Goal: Task Accomplishment & Management: Complete application form

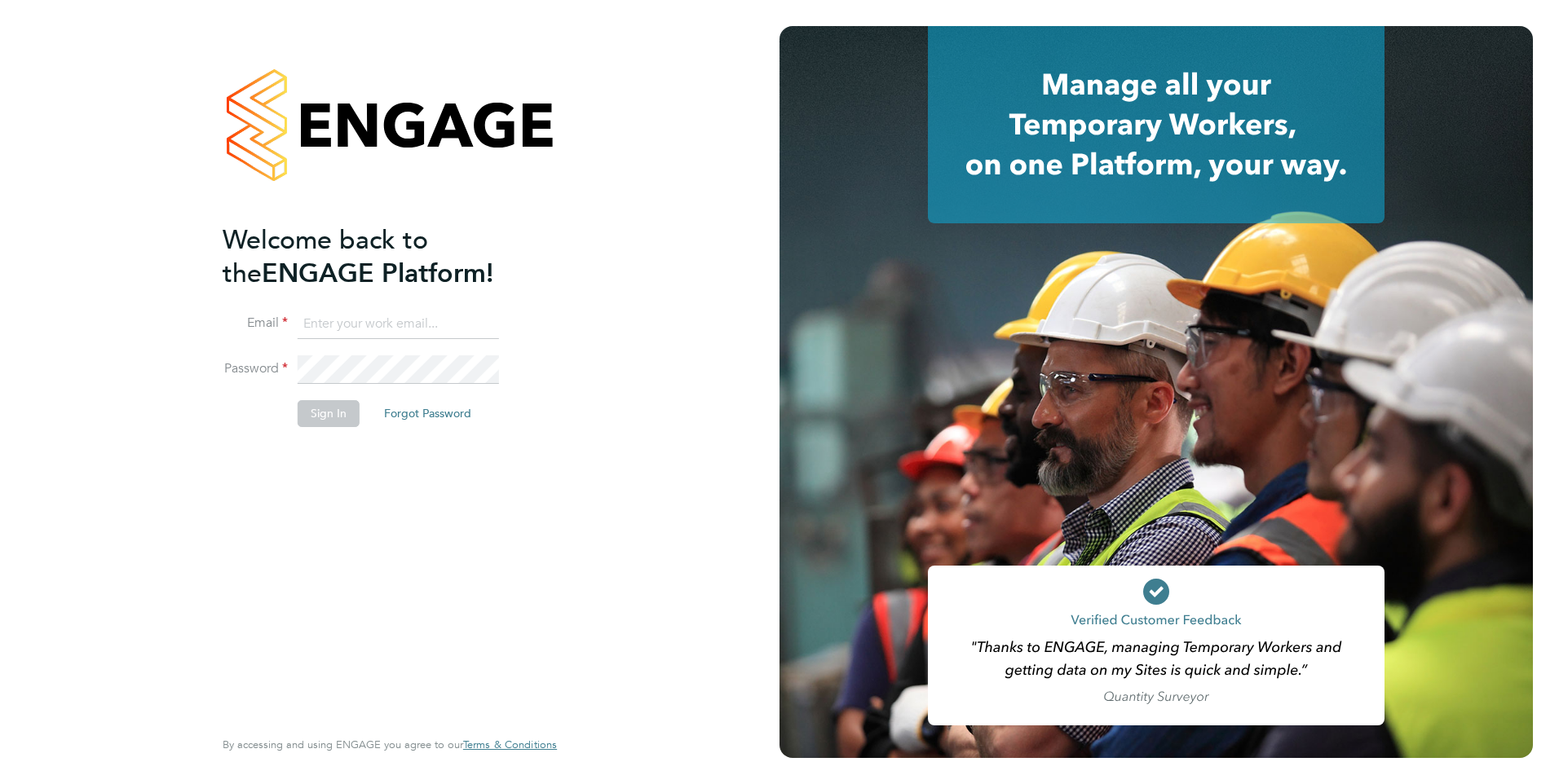
type input "[EMAIL_ADDRESS][DOMAIN_NAME]"
click at [329, 416] on button "Sign In" at bounding box center [329, 413] width 62 height 26
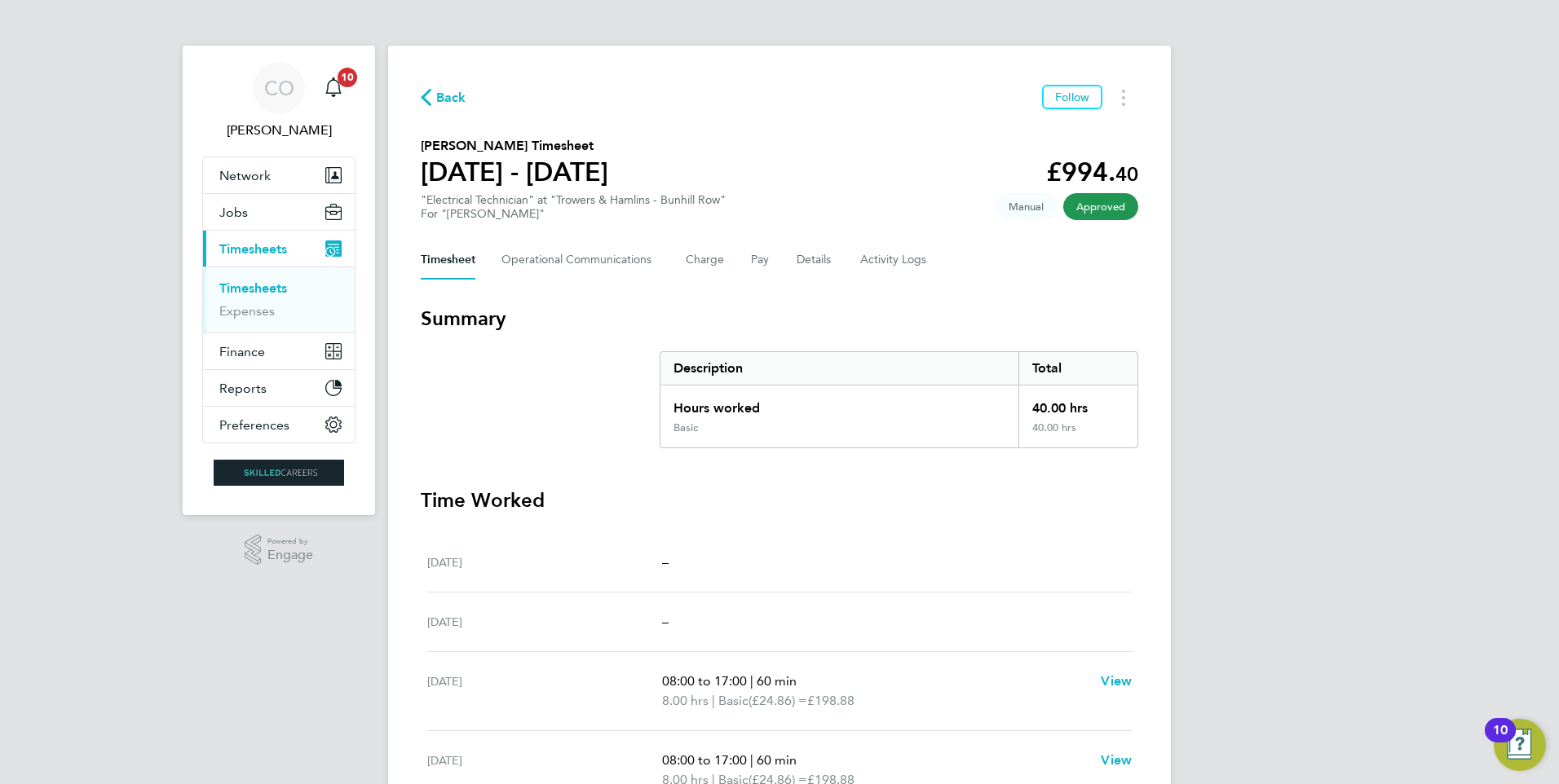
click at [449, 101] on span "Back" at bounding box center [450, 98] width 30 height 20
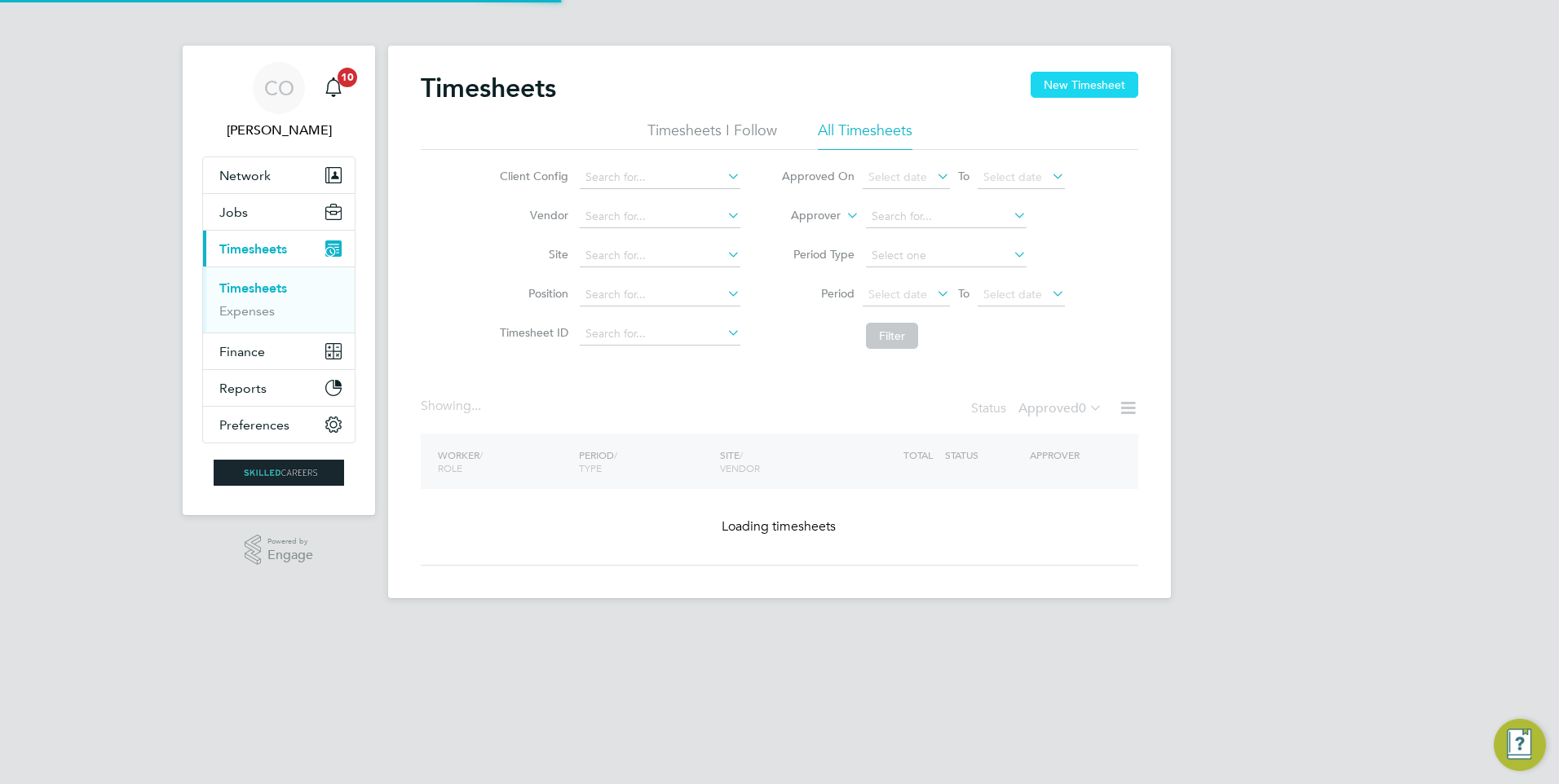
click at [1123, 80] on button "New Timesheet" at bounding box center [1084, 85] width 107 height 26
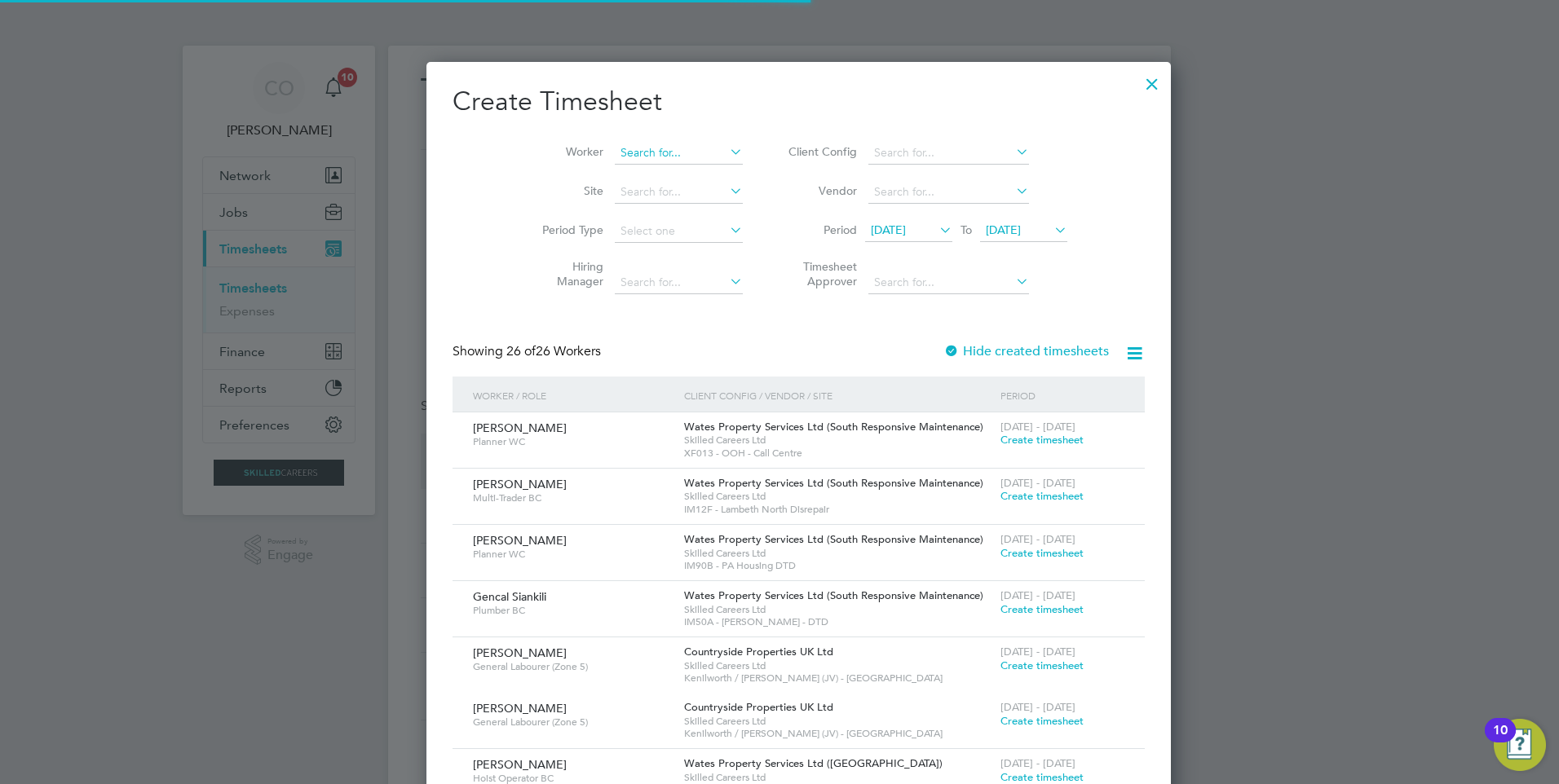
click at [654, 152] on input at bounding box center [679, 152] width 128 height 23
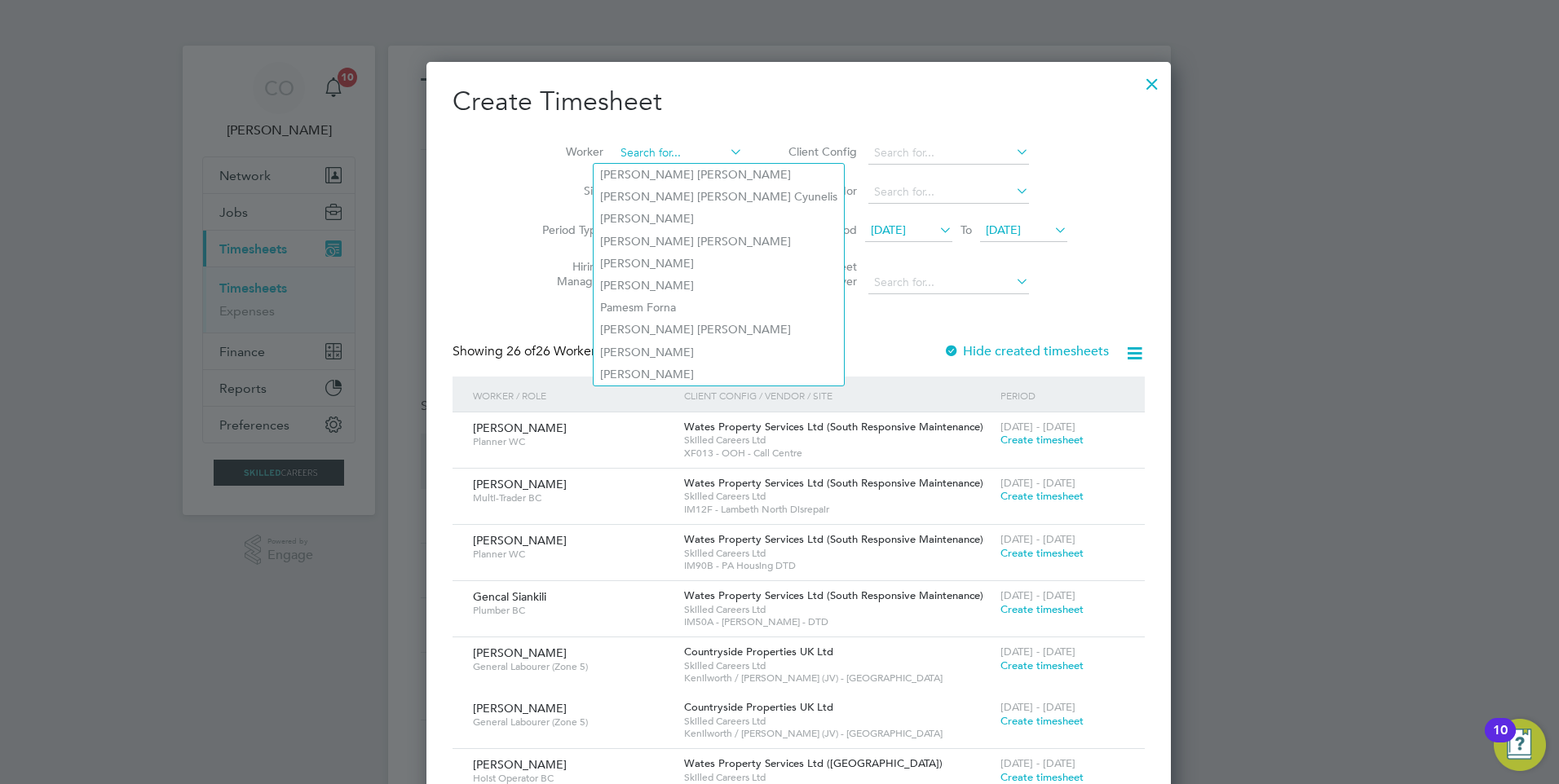
paste input "[PERSON_NAME]"
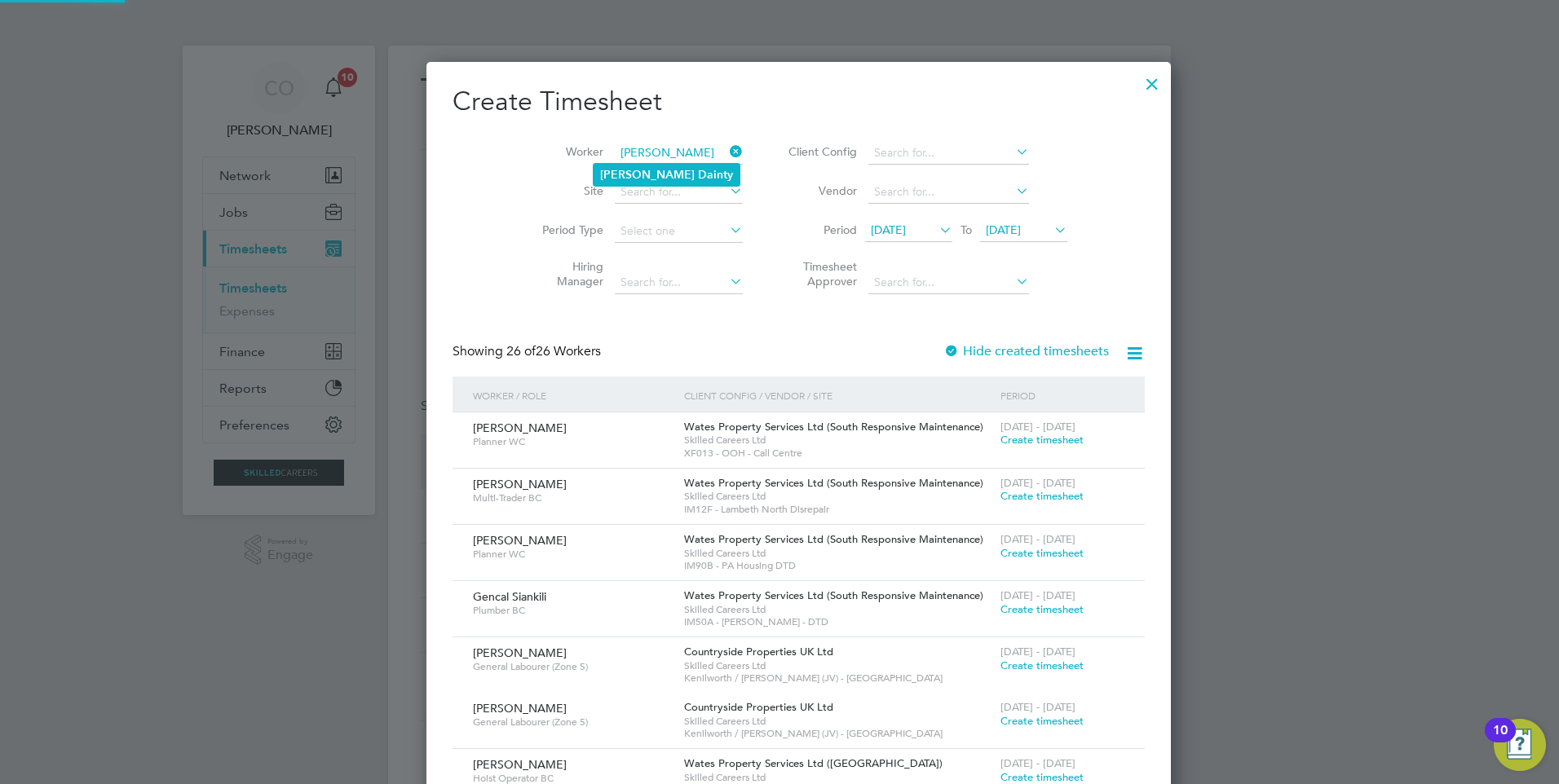
type input "[PERSON_NAME]"
click at [698, 178] on b "Dainty" at bounding box center [715, 174] width 35 height 14
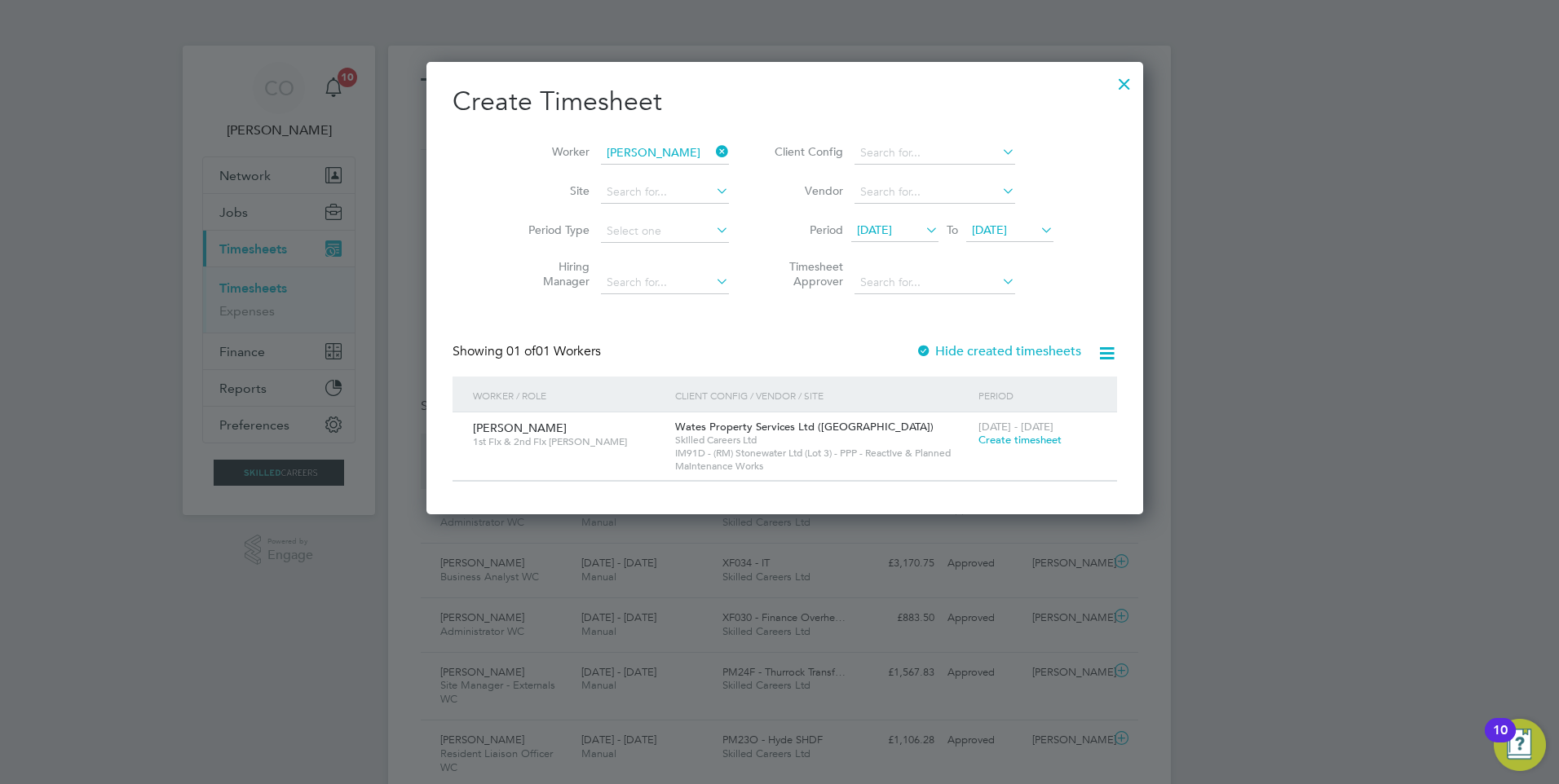
click at [892, 228] on span "[DATE]" at bounding box center [875, 230] width 35 height 14
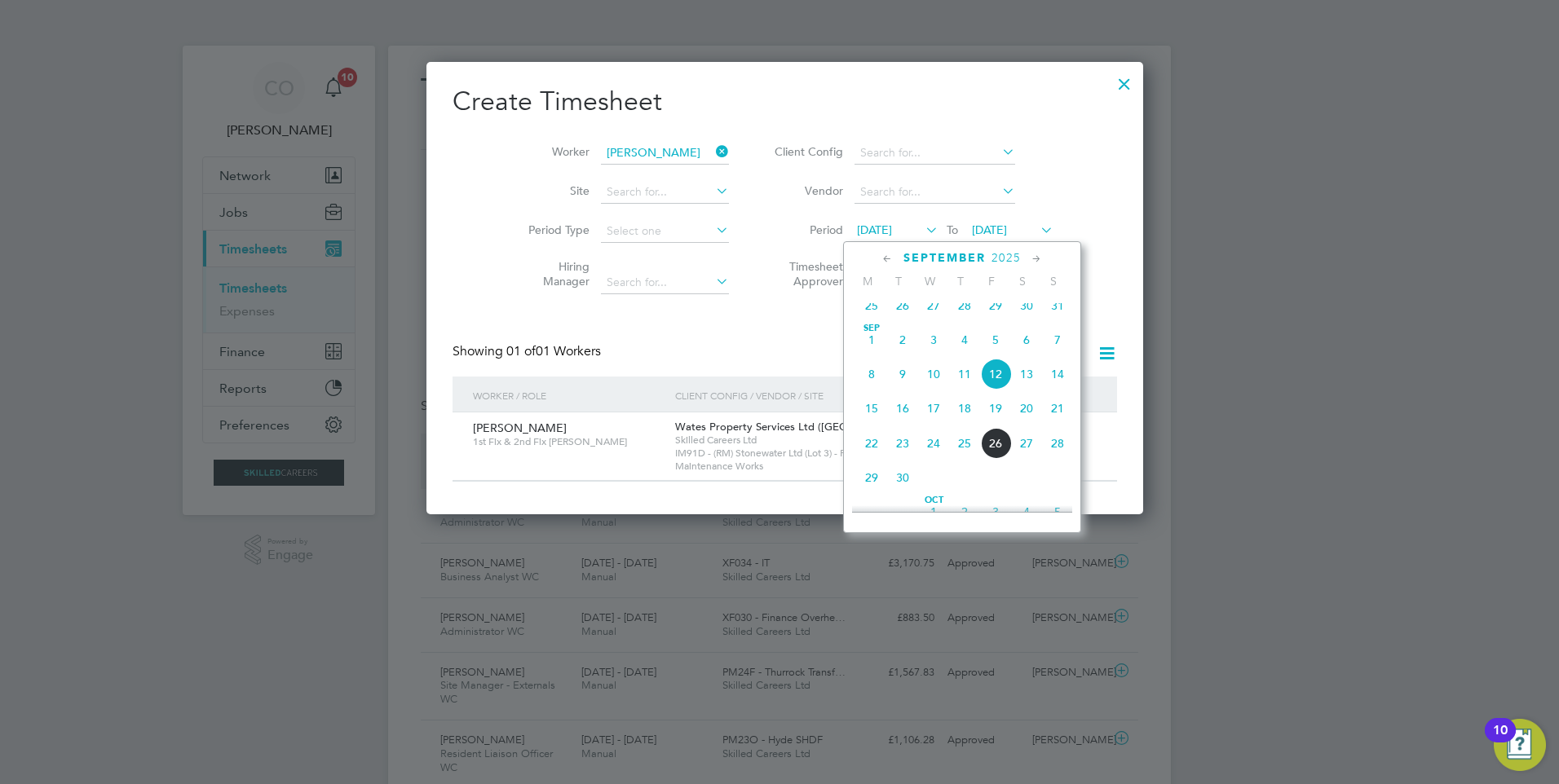
click at [868, 423] on span "15" at bounding box center [872, 408] width 31 height 31
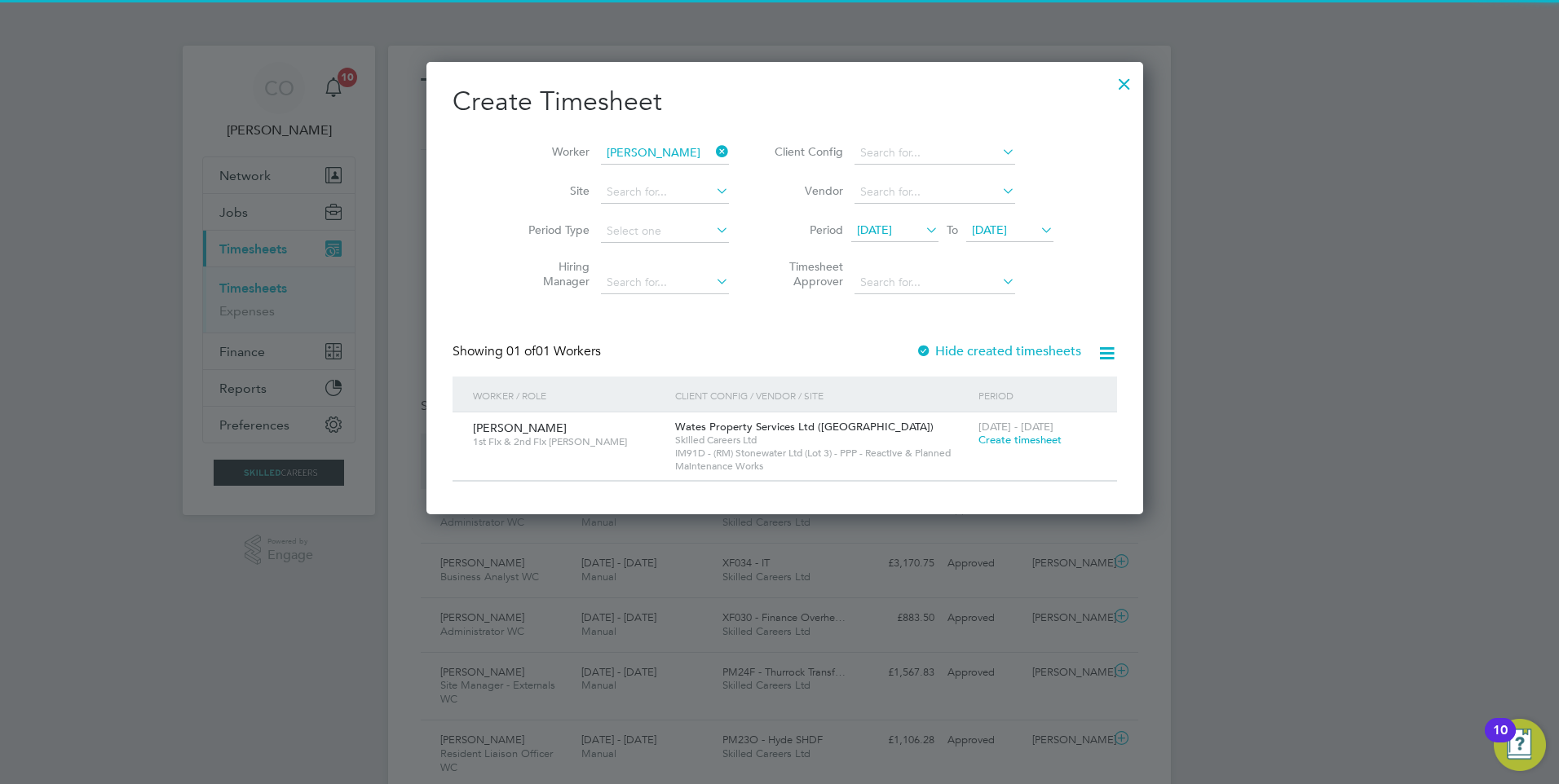
click at [1000, 234] on span "[DATE]" at bounding box center [989, 230] width 35 height 14
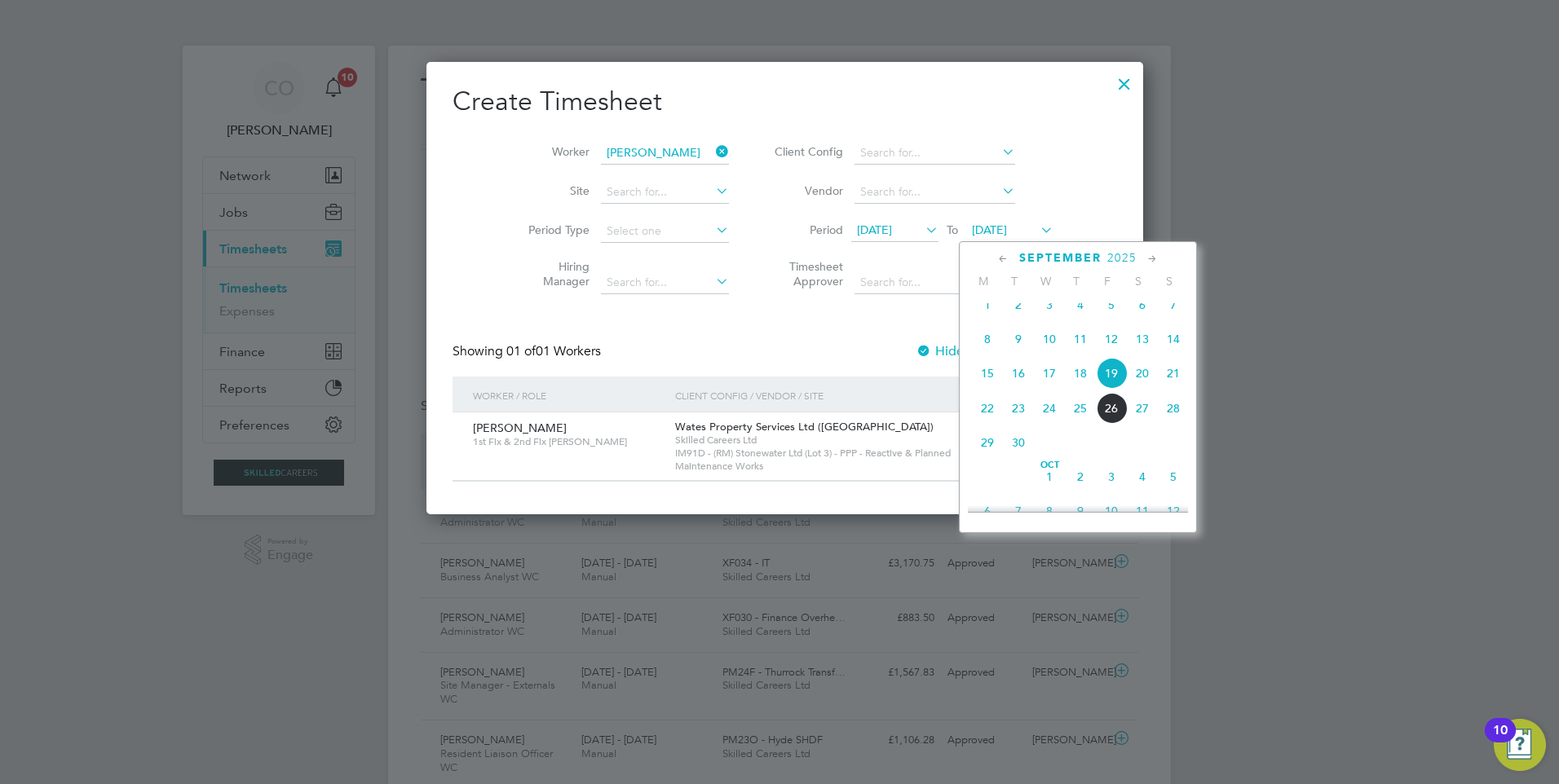
click at [1181, 379] on span "21" at bounding box center [1174, 374] width 31 height 31
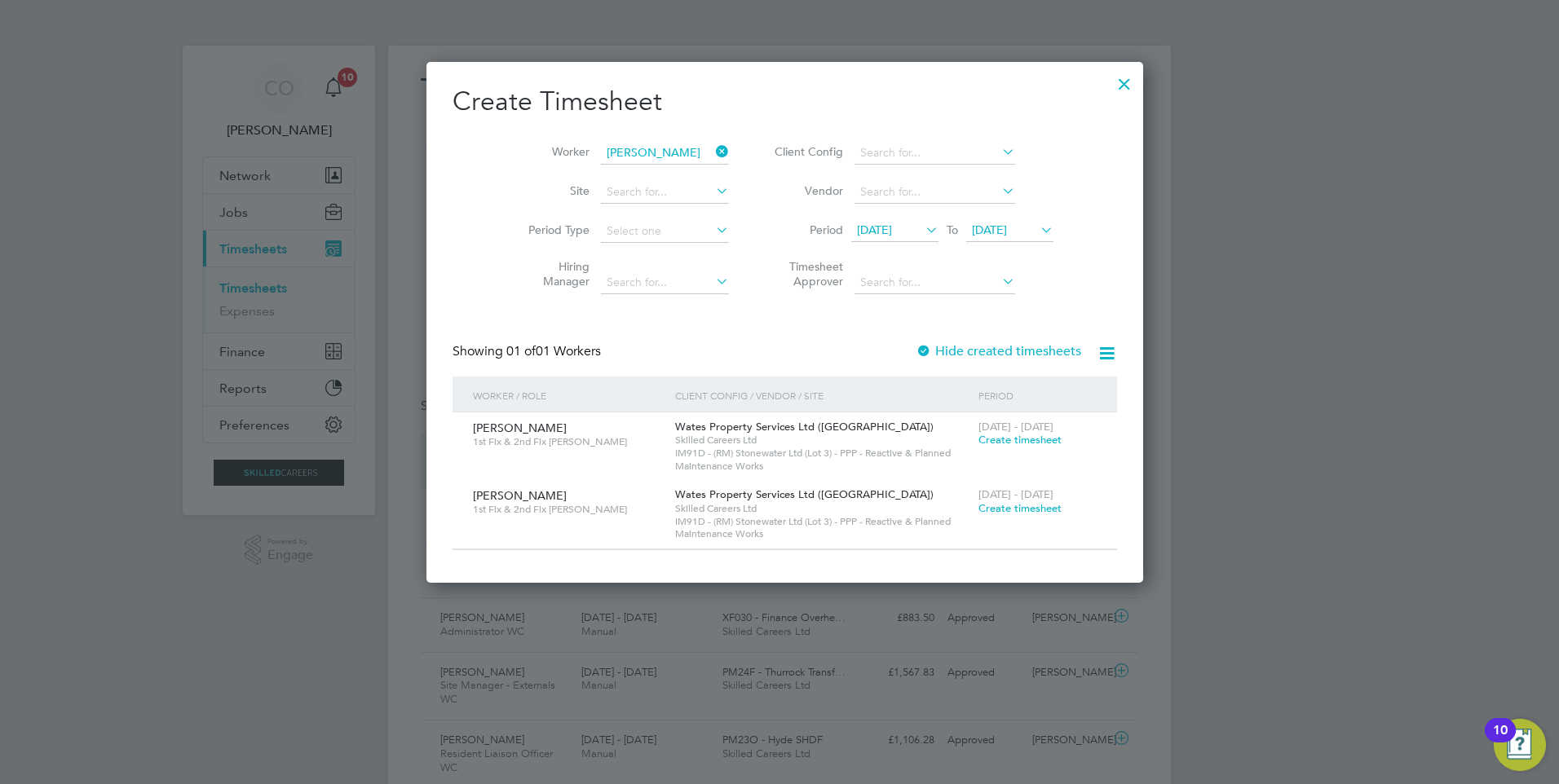
click at [1001, 435] on span "Create timesheet" at bounding box center [1020, 439] width 83 height 14
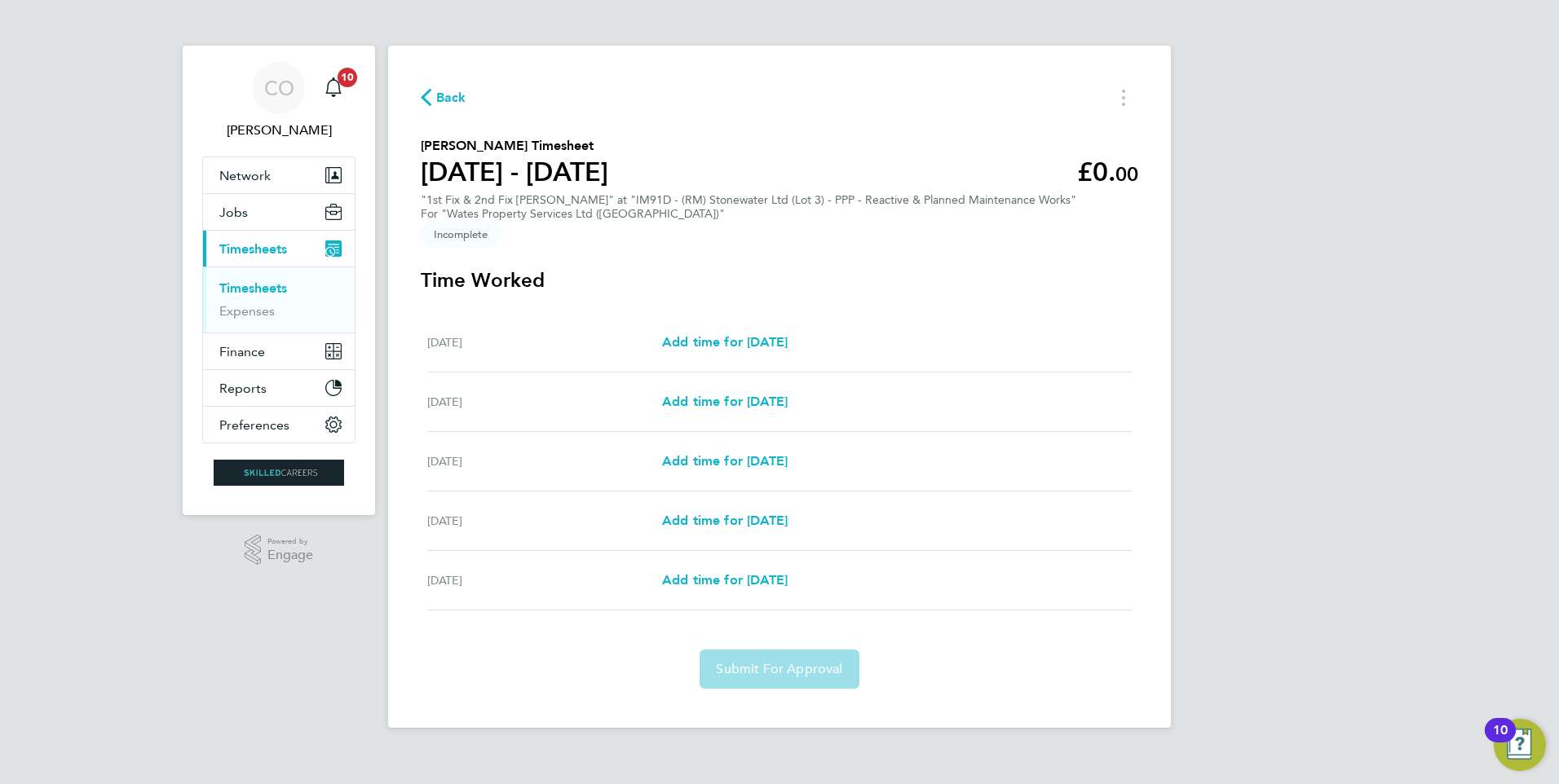
click at [453, 93] on span "Back" at bounding box center [450, 98] width 30 height 20
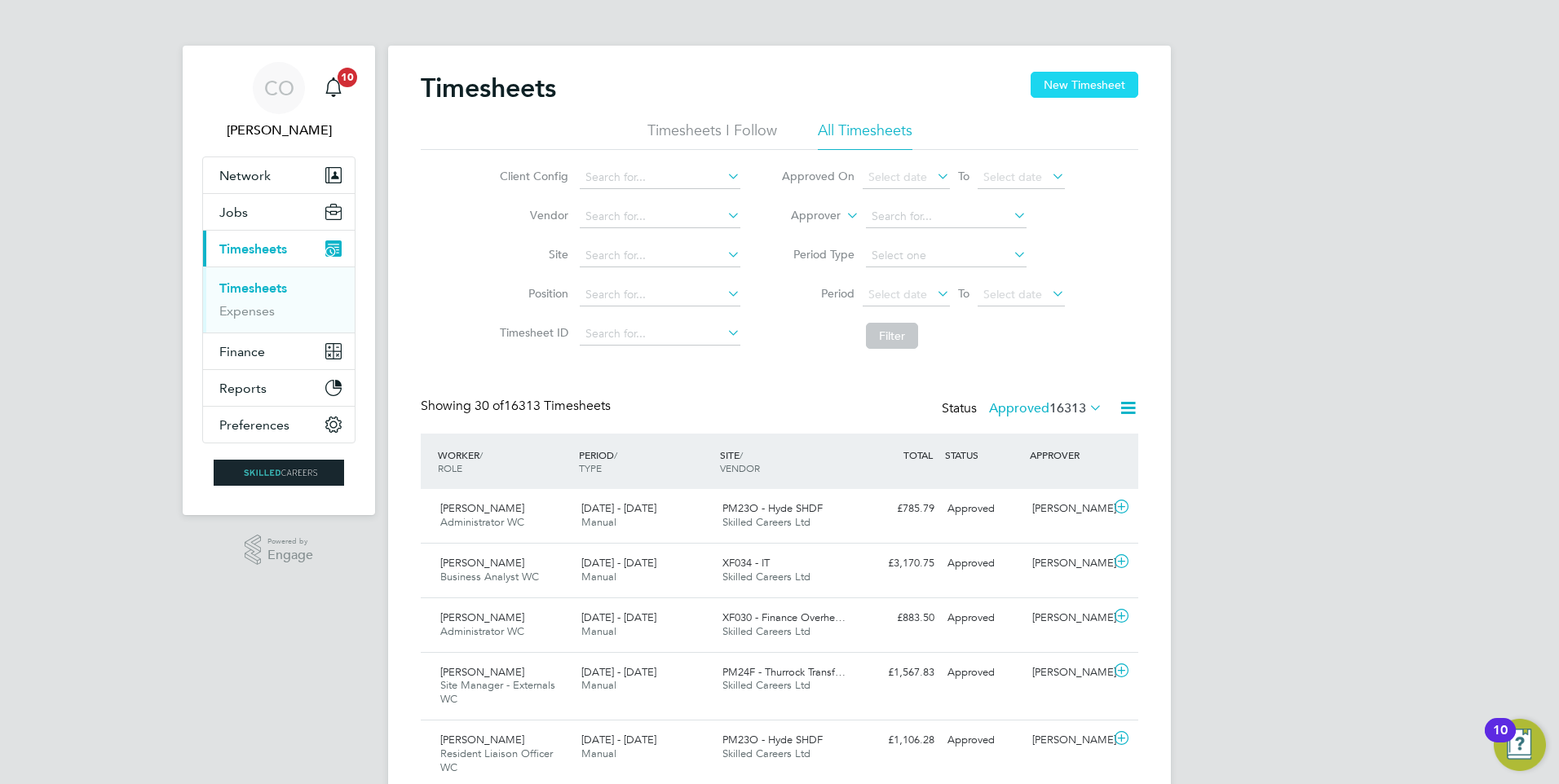
click at [1044, 91] on button "New Timesheet" at bounding box center [1084, 85] width 107 height 26
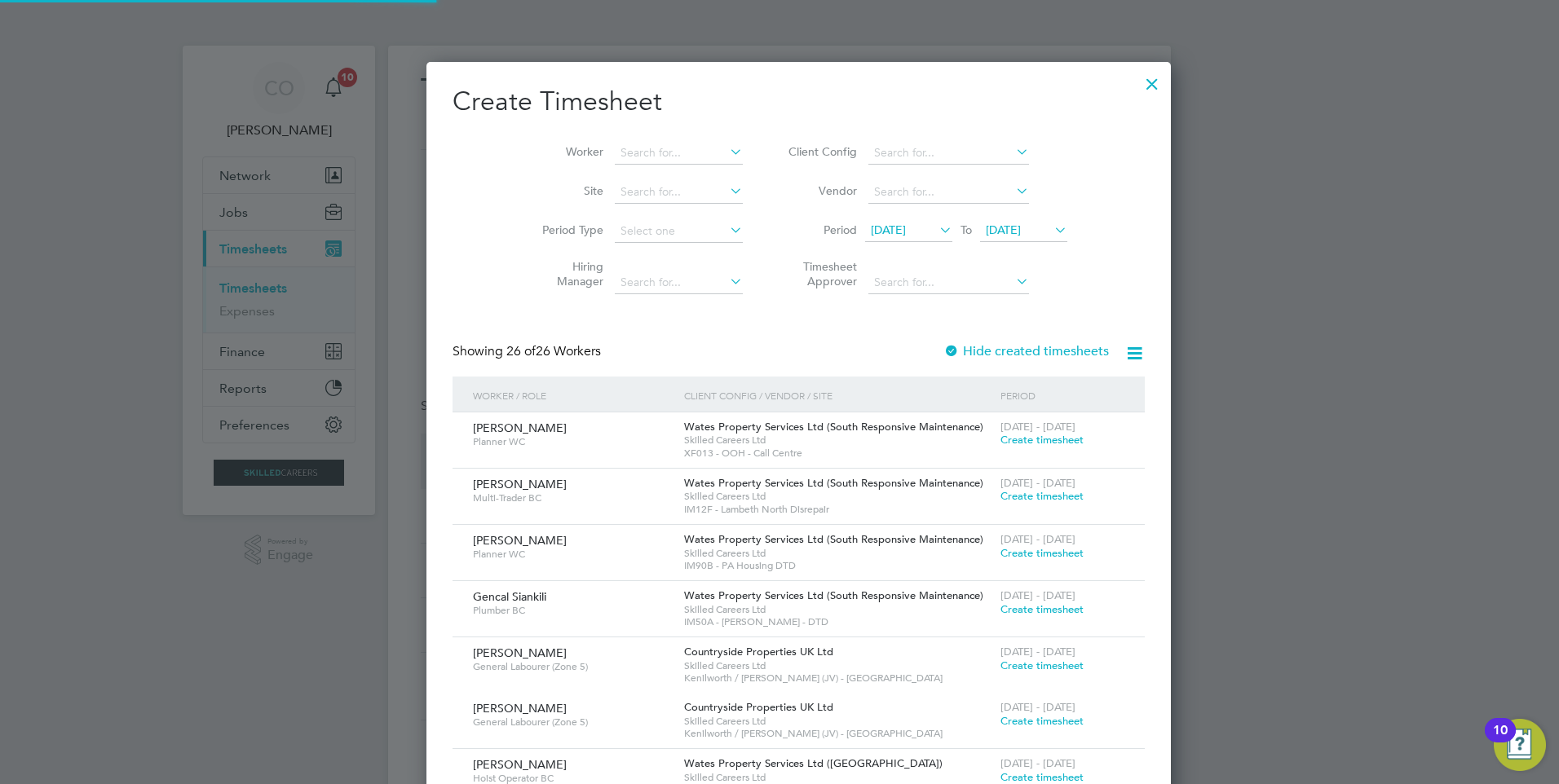
click at [883, 223] on span "[DATE]" at bounding box center [888, 230] width 35 height 14
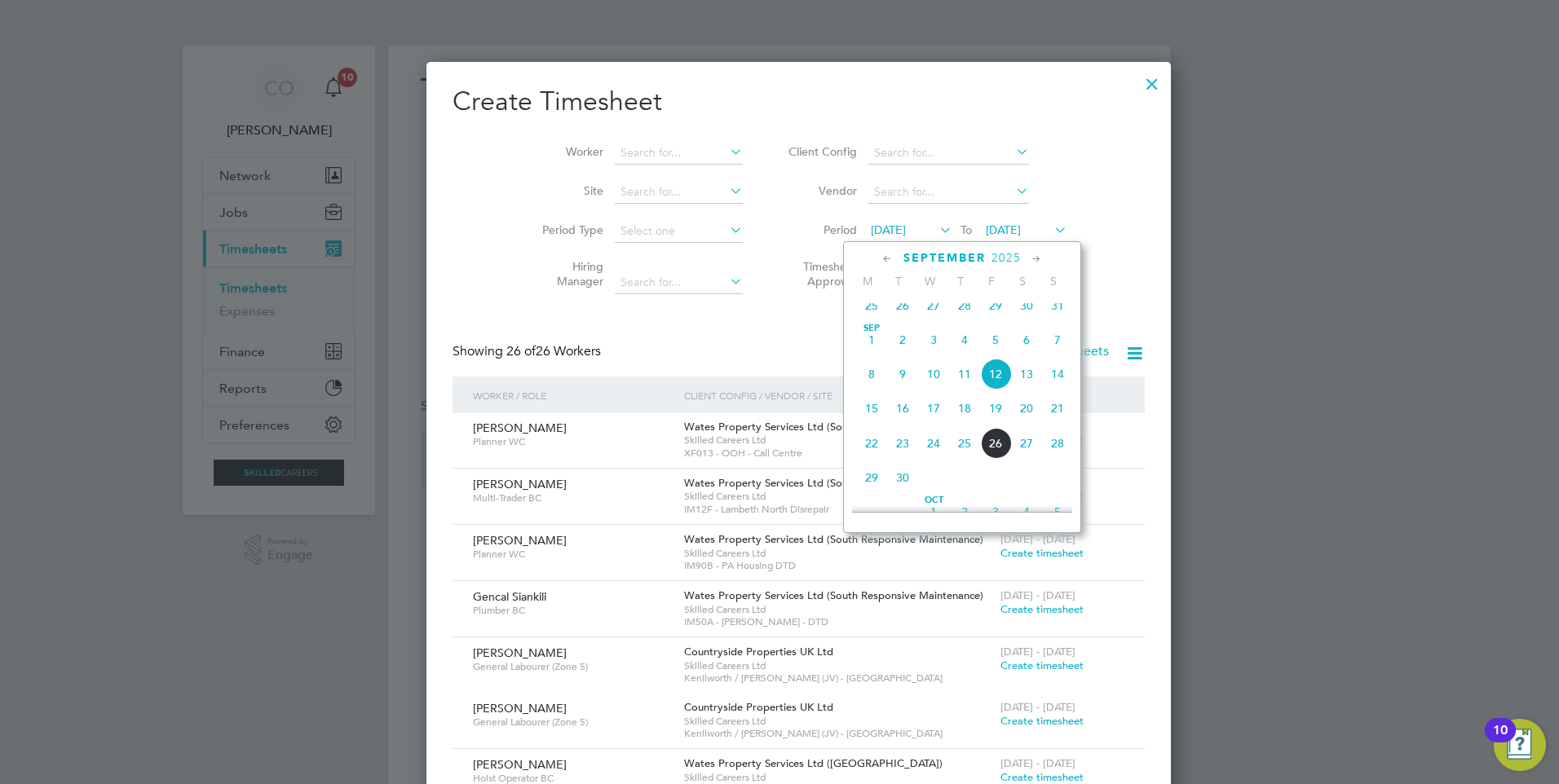
click at [870, 423] on span "15" at bounding box center [872, 408] width 31 height 31
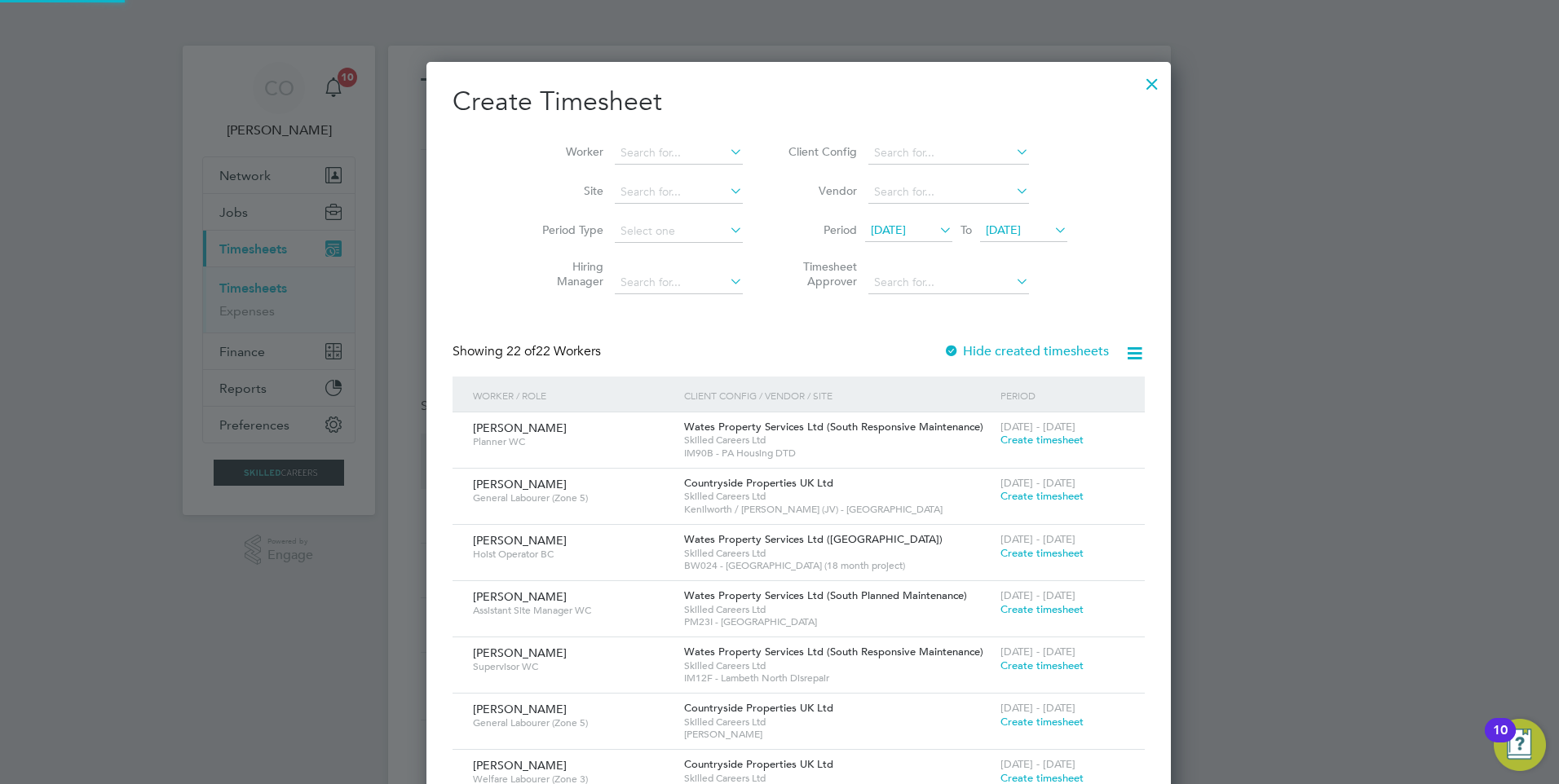
click at [990, 233] on span "[DATE]" at bounding box center [1003, 230] width 35 height 14
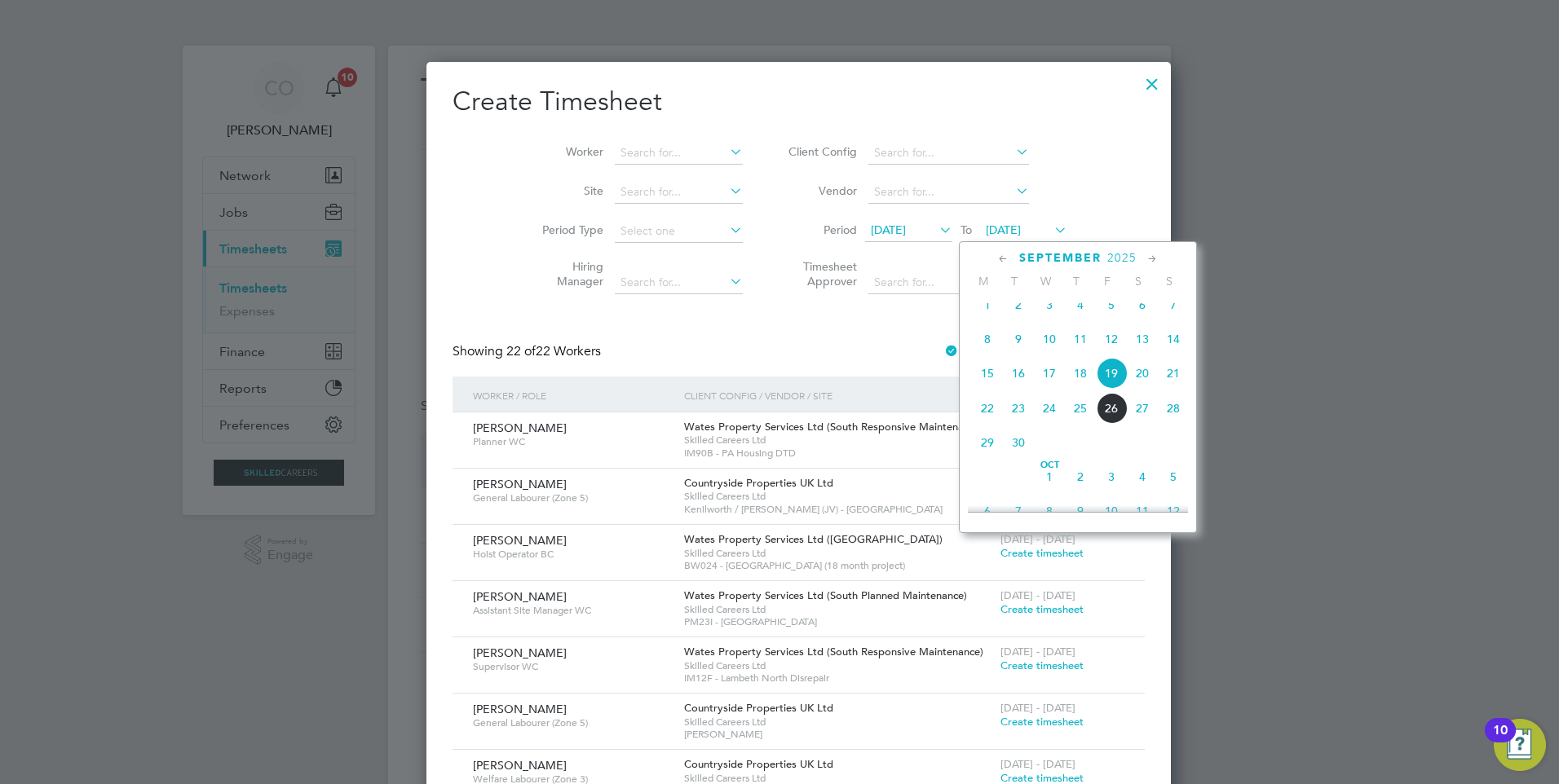
click at [1176, 389] on span "21" at bounding box center [1174, 374] width 31 height 31
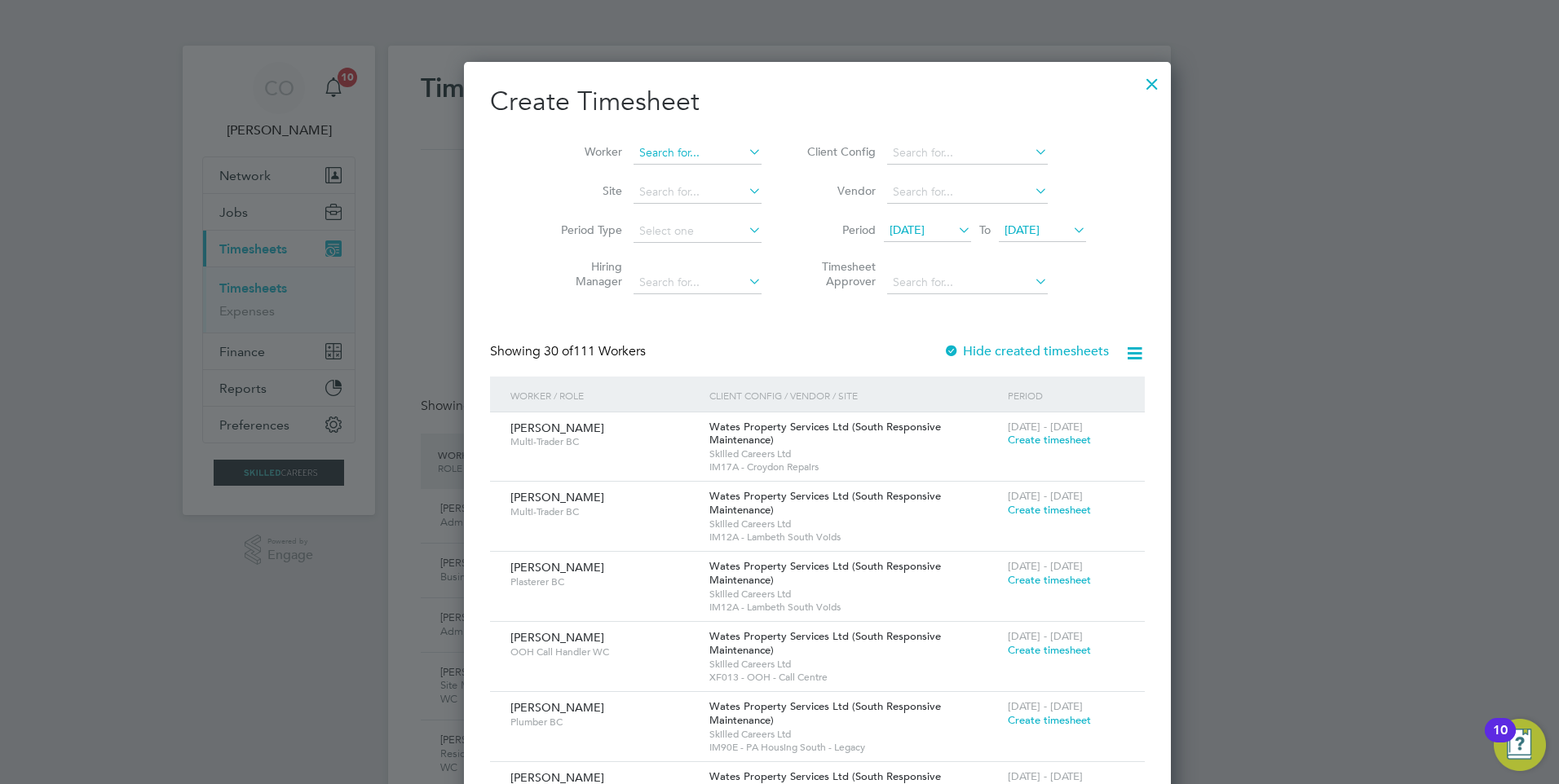
click at [680, 145] on input at bounding box center [698, 152] width 128 height 23
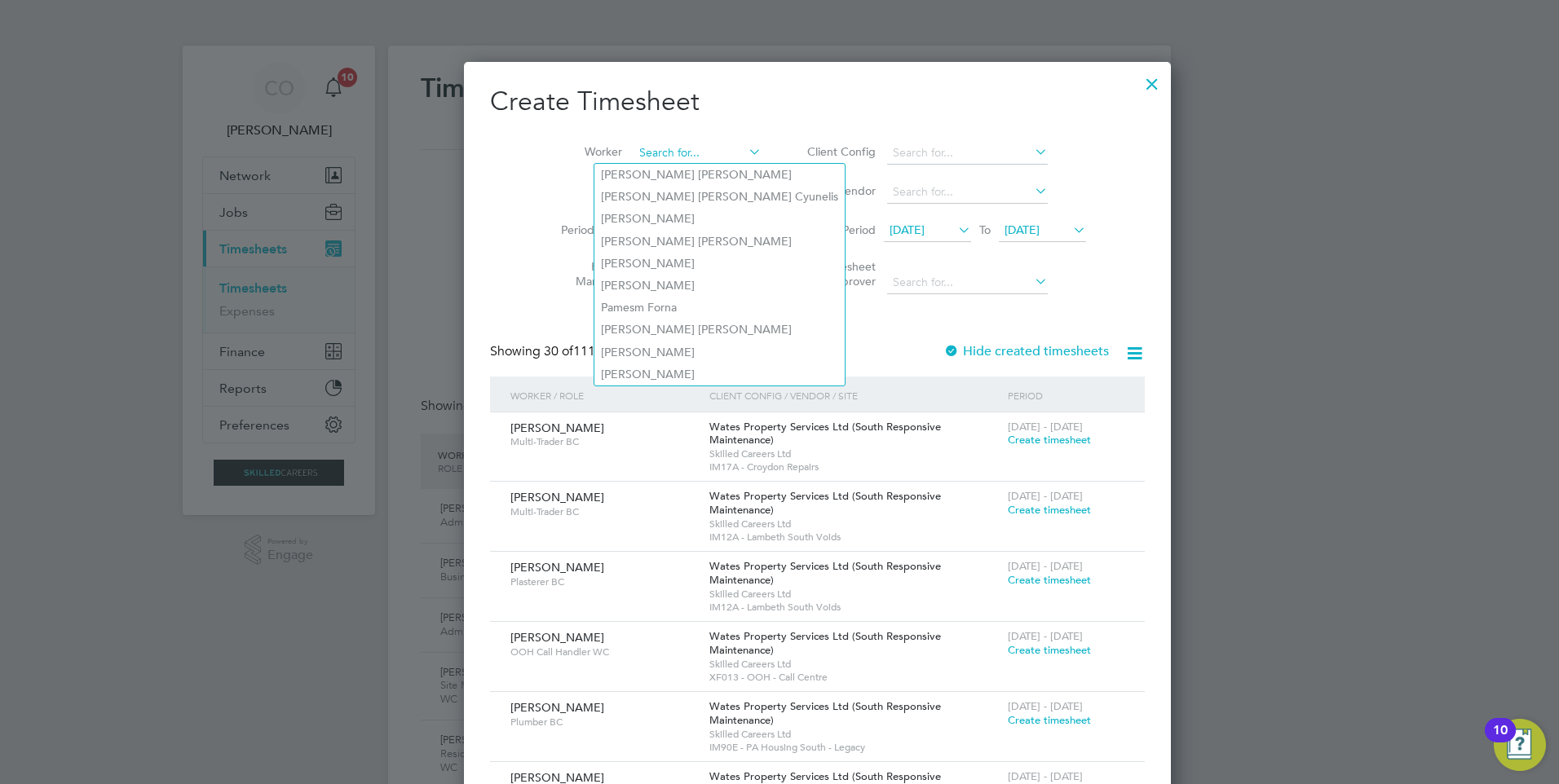
paste input "[PERSON_NAME]"
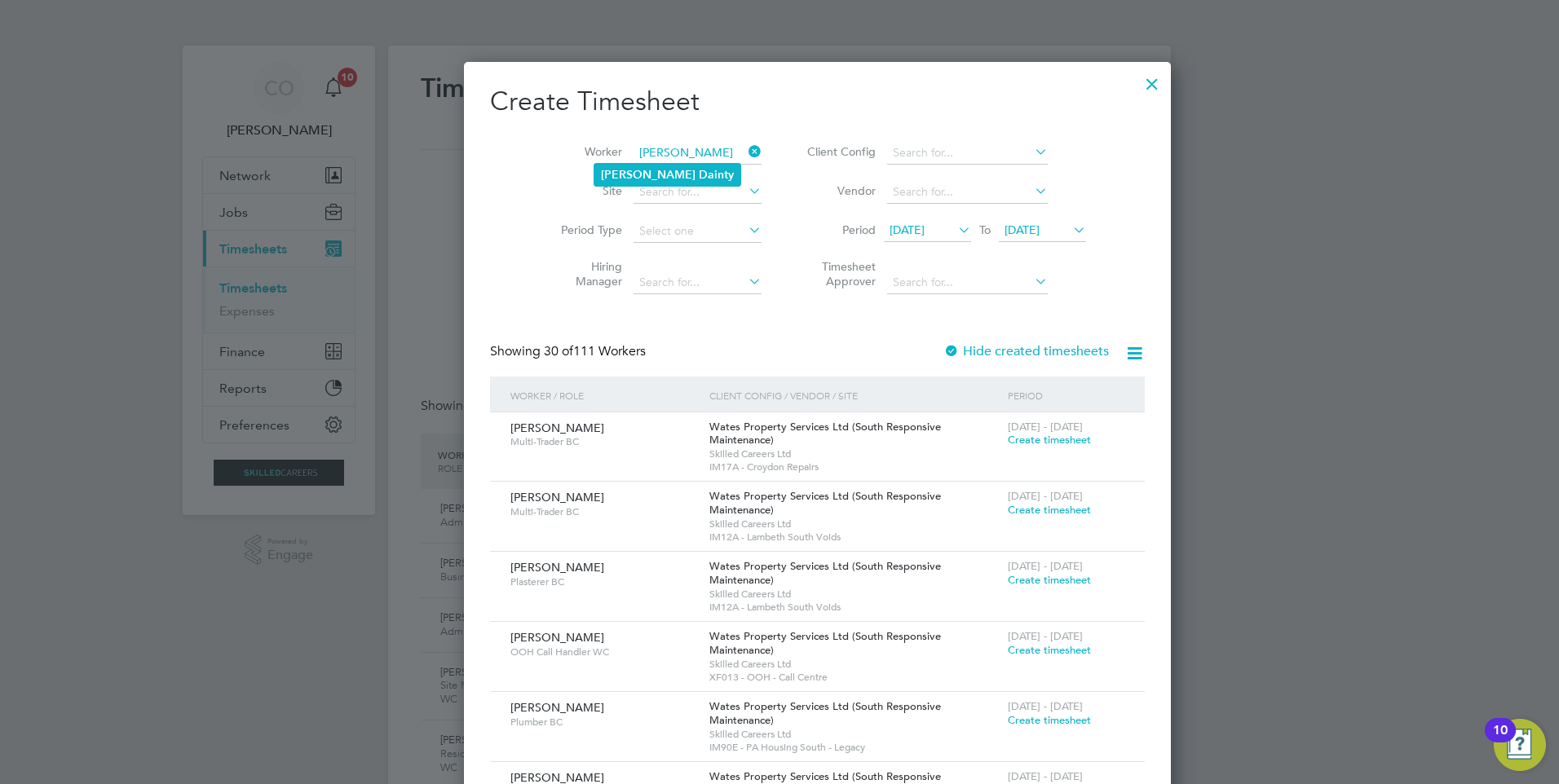
type input "[PERSON_NAME]"
click at [683, 176] on li "[PERSON_NAME]" at bounding box center [668, 175] width 146 height 22
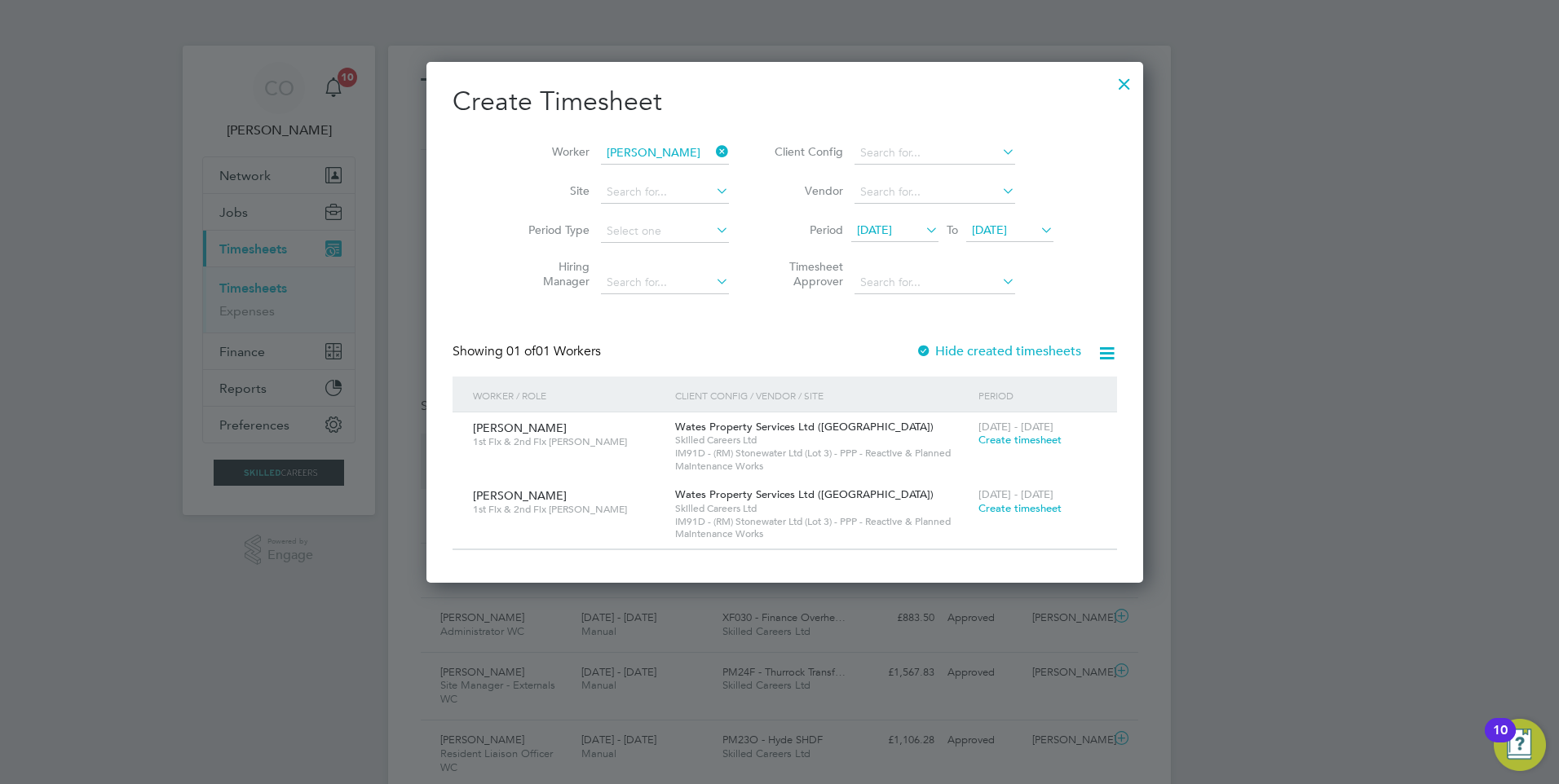
drag, startPoint x: 1035, startPoint y: 433, endPoint x: 855, endPoint y: 429, distance: 180.0
click at [1035, 433] on span "Create timesheet" at bounding box center [1020, 439] width 83 height 14
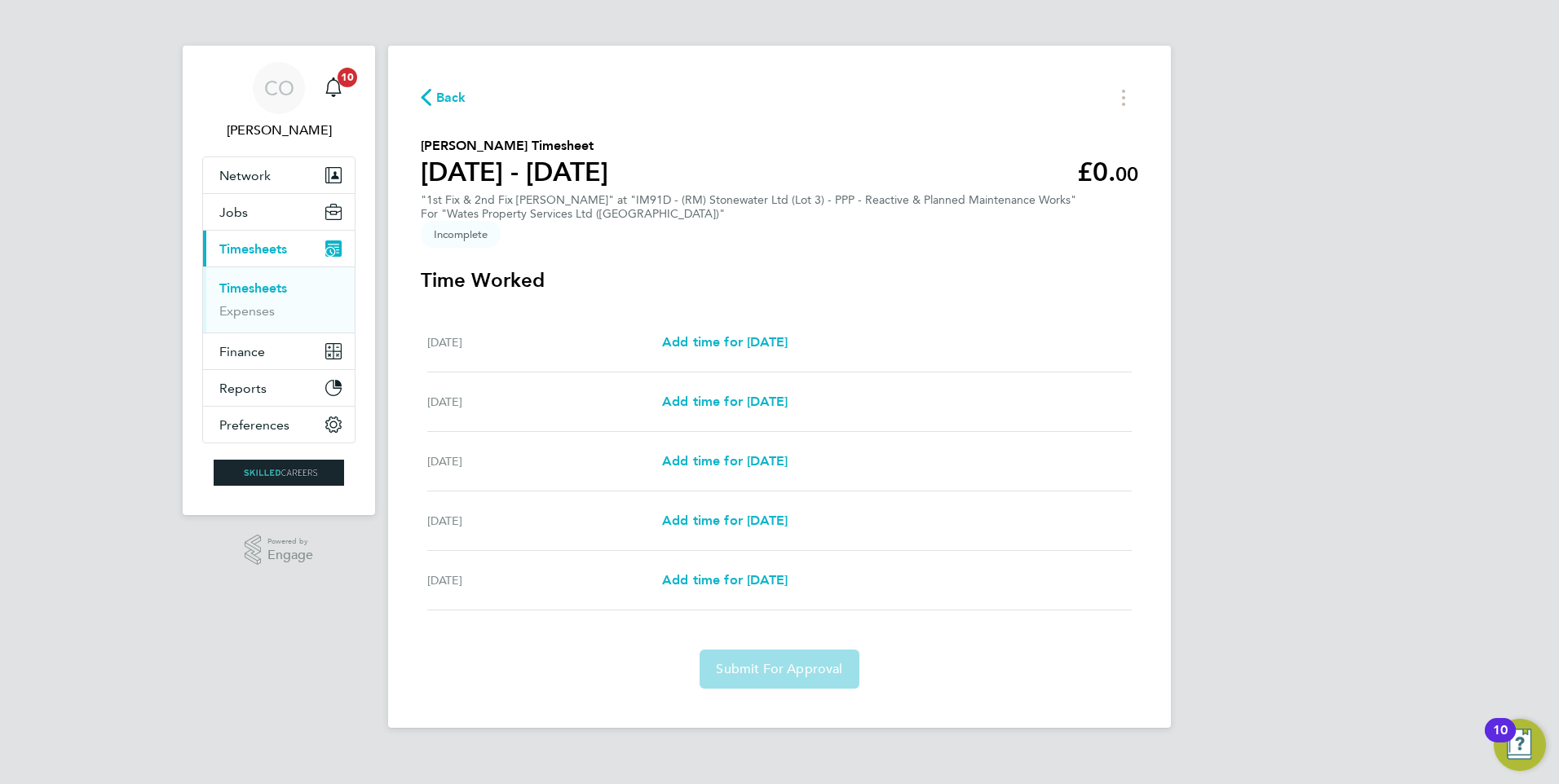
click at [441, 104] on span "Back" at bounding box center [450, 98] width 30 height 20
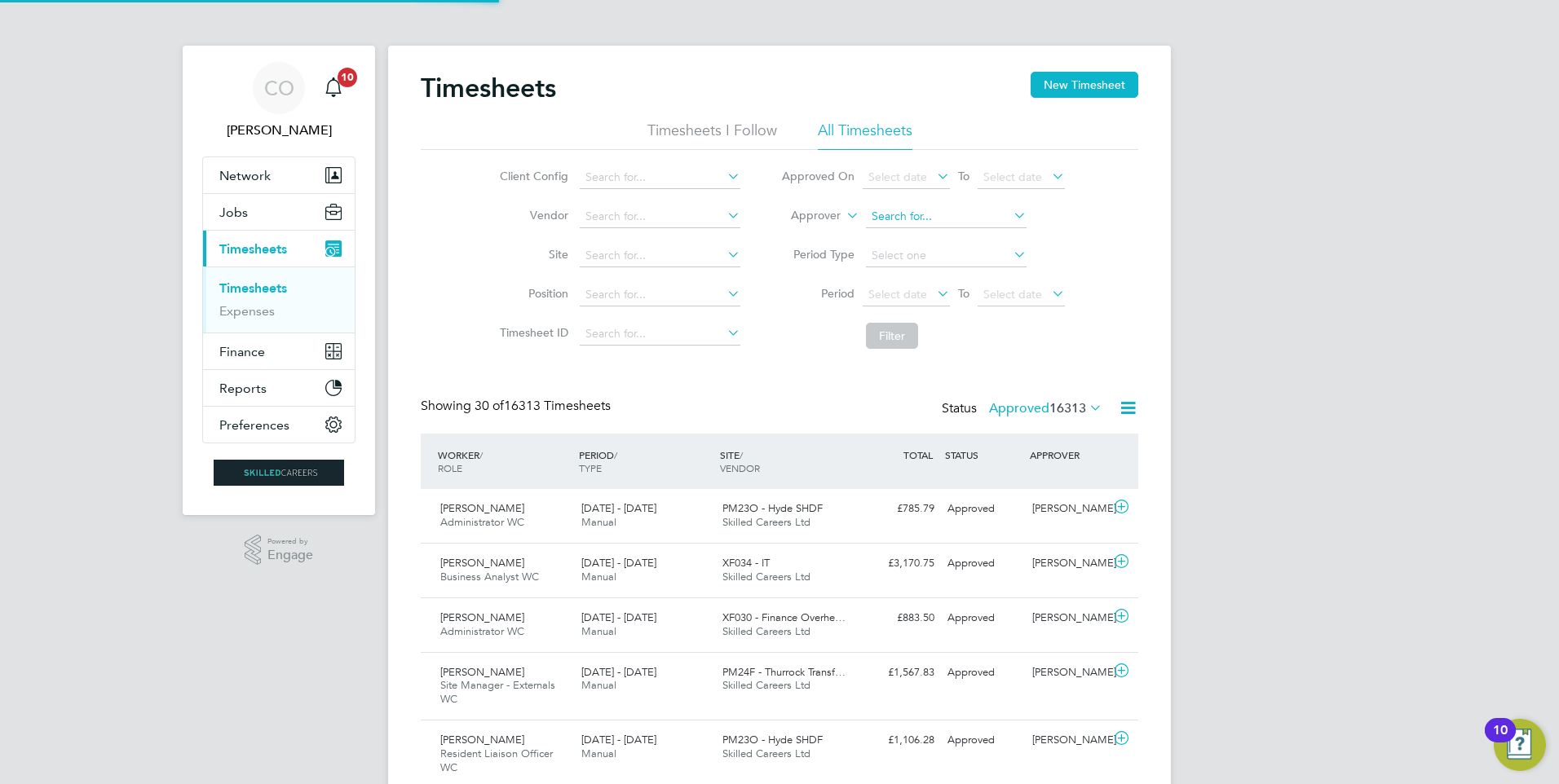
scroll to position [42, 142]
click at [1060, 113] on div "Timesheets New Timesheet" at bounding box center [779, 97] width 718 height 49
